Goal: Task Accomplishment & Management: Complete application form

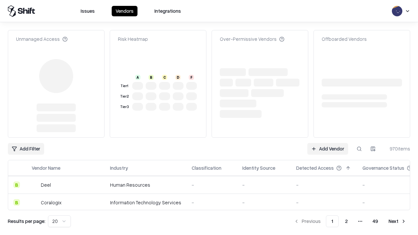
click at [328, 143] on link "Add Vendor" at bounding box center [327, 149] width 41 height 12
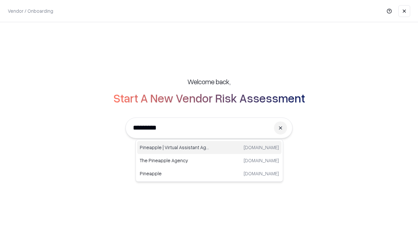
click at [209, 148] on div "Pineapple | Virtual Assistant Agency [DOMAIN_NAME]" at bounding box center [209, 147] width 144 height 13
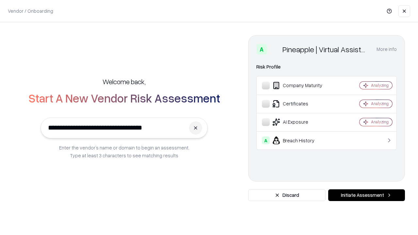
type input "**********"
click at [366, 195] on button "Initiate Assessment" at bounding box center [366, 195] width 77 height 12
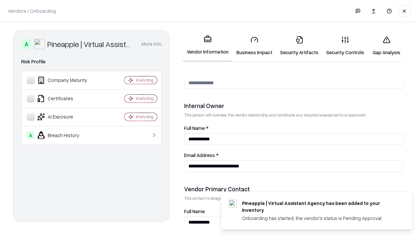
scroll to position [338, 0]
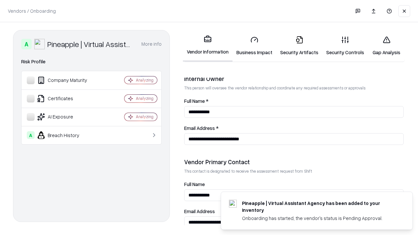
click at [254, 46] on link "Business Impact" at bounding box center [255, 46] width 44 height 30
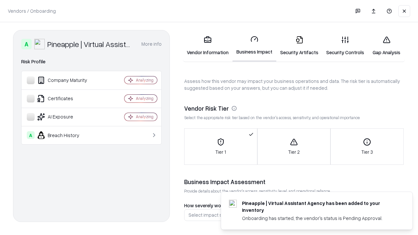
click at [299, 46] on link "Security Artifacts" at bounding box center [299, 46] width 46 height 30
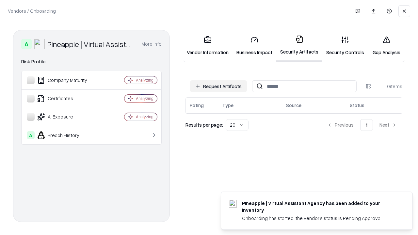
click at [219, 86] on button "Request Artifacts" at bounding box center [218, 86] width 57 height 12
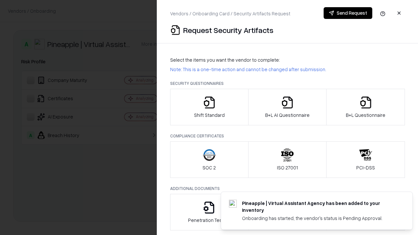
click at [209, 107] on icon "button" at bounding box center [209, 102] width 13 height 13
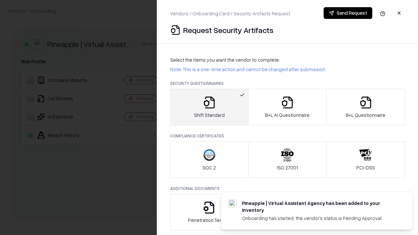
click at [348, 13] on button "Send Request" at bounding box center [348, 13] width 49 height 12
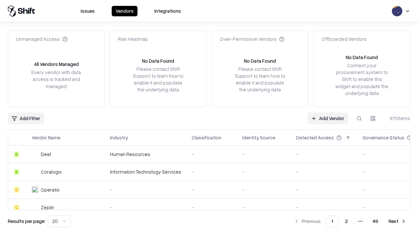
click at [359, 118] on button at bounding box center [359, 119] width 12 height 12
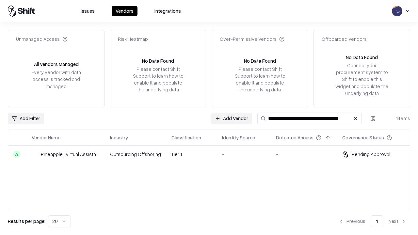
type input "**********"
click at [213, 154] on td "Tier 1" at bounding box center [191, 155] width 51 height 18
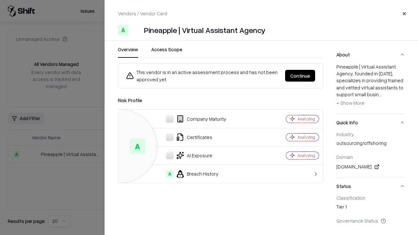
click at [300, 76] on button "Continue" at bounding box center [300, 76] width 30 height 12
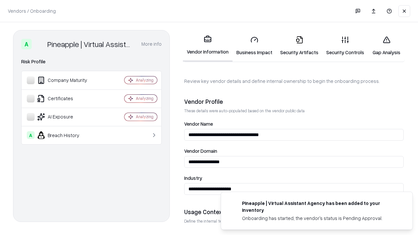
click at [299, 46] on link "Security Artifacts" at bounding box center [299, 46] width 46 height 30
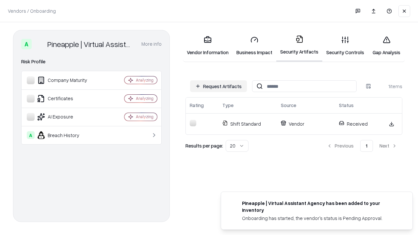
click at [386, 46] on link "Gap Analysis" at bounding box center [386, 46] width 37 height 30
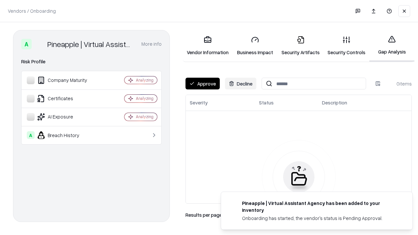
click at [203, 84] on button "Approve" at bounding box center [203, 84] width 34 height 12
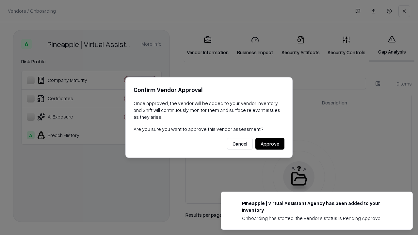
click at [270, 144] on button "Approve" at bounding box center [269, 144] width 29 height 12
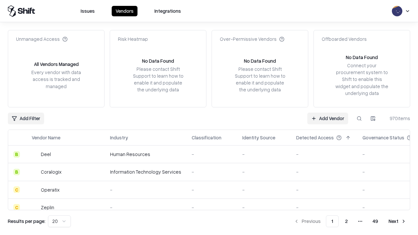
type input "**********"
click at [328, 118] on link "Add Vendor" at bounding box center [327, 119] width 41 height 12
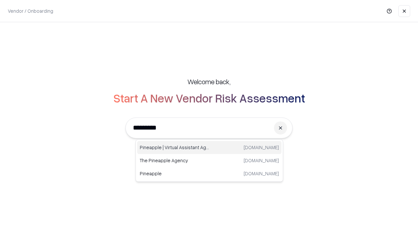
click at [209, 148] on div "Pineapple | Virtual Assistant Agency [DOMAIN_NAME]" at bounding box center [209, 147] width 144 height 13
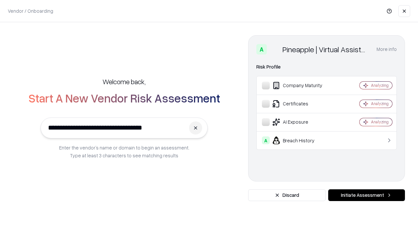
type input "**********"
click at [366, 195] on button "Initiate Assessment" at bounding box center [366, 195] width 77 height 12
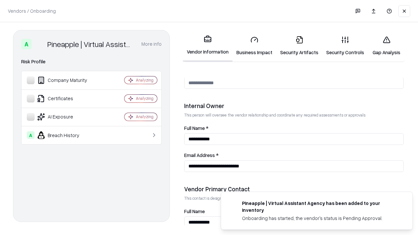
scroll to position [338, 0]
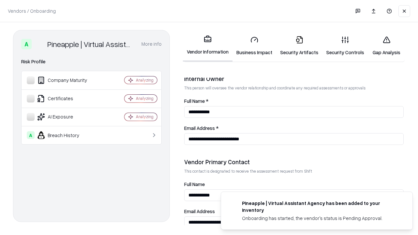
click at [386, 46] on link "Gap Analysis" at bounding box center [386, 46] width 37 height 30
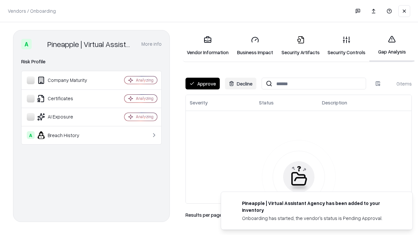
click at [203, 84] on button "Approve" at bounding box center [203, 84] width 34 height 12
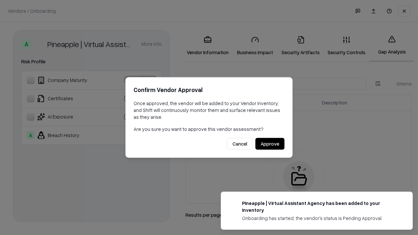
click at [270, 144] on button "Approve" at bounding box center [269, 144] width 29 height 12
